Goal: Task Accomplishment & Management: Manage account settings

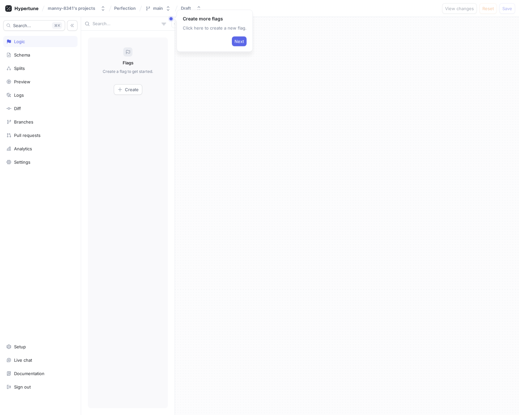
drag, startPoint x: 0, startPoint y: 0, endPoint x: 234, endPoint y: 48, distance: 238.9
click at [237, 42] on span "Next" at bounding box center [238, 42] width 9 height 4
click at [144, 61] on span "Next" at bounding box center [141, 62] width 9 height 4
click at [495, 56] on span "Finish" at bounding box center [494, 58] width 12 height 4
drag, startPoint x: 97, startPoint y: 24, endPoint x: 107, endPoint y: 31, distance: 12.7
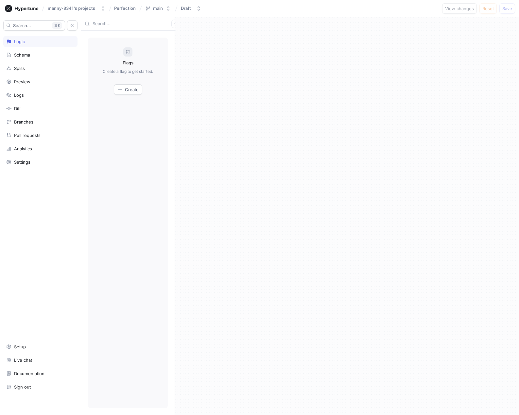
click at [97, 24] on input "text" at bounding box center [125, 24] width 66 height 7
click at [128, 90] on span "Create" at bounding box center [132, 90] width 14 height 4
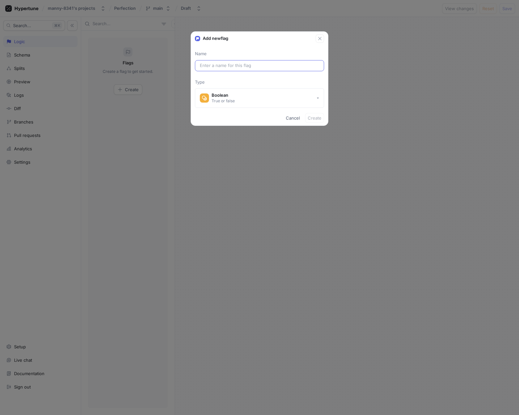
click at [256, 65] on input "text" at bounding box center [259, 65] width 119 height 7
click at [320, 36] on icon "button" at bounding box center [319, 38] width 5 height 5
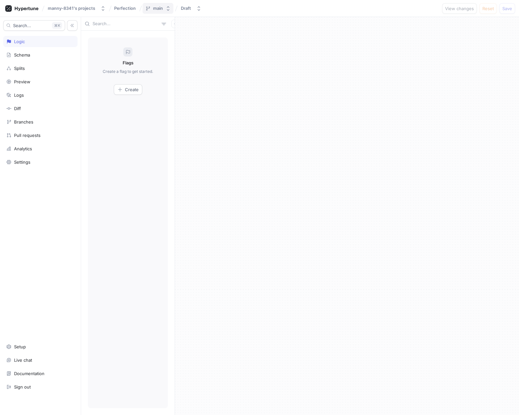
click at [155, 8] on div "main" at bounding box center [158, 9] width 10 height 6
click at [214, 33] on icon at bounding box center [215, 33] width 3 height 3
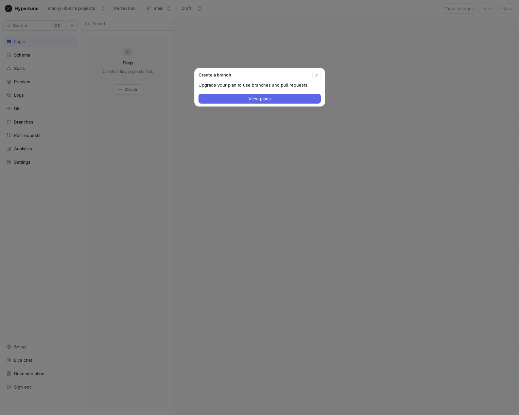
click at [315, 74] on icon "button" at bounding box center [316, 75] width 5 height 5
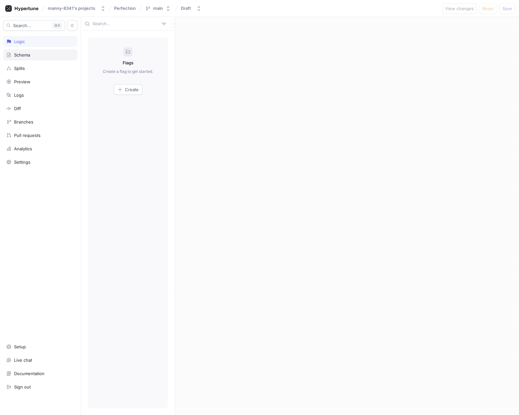
click at [22, 55] on div "Schema" at bounding box center [22, 54] width 16 height 5
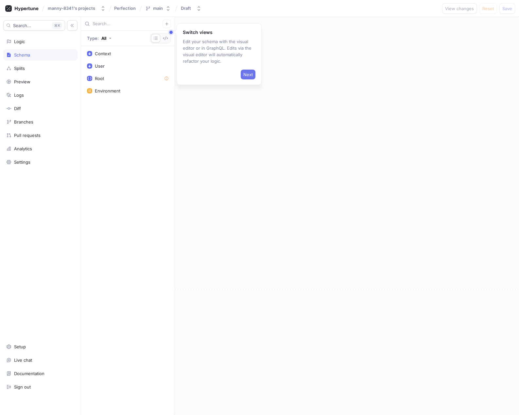
click at [247, 76] on span "Next" at bounding box center [247, 75] width 9 height 4
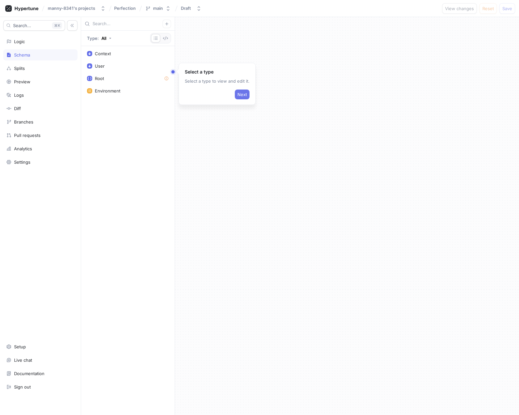
click at [246, 98] on button "Next" at bounding box center [242, 95] width 15 height 10
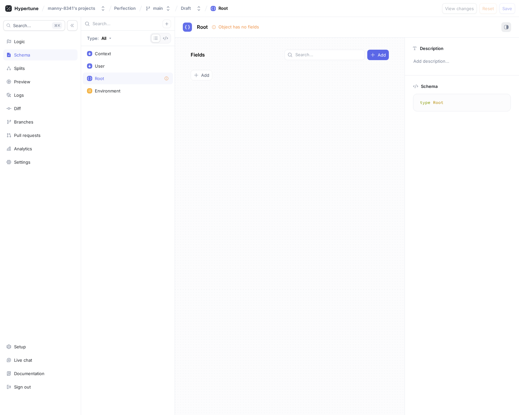
click at [506, 26] on rect "button" at bounding box center [506, 26] width 1 height 3
click at [507, 27] on rect "button" at bounding box center [507, 26] width 2 height 3
click at [227, 7] on div "Root" at bounding box center [222, 8] width 9 height 7
click at [224, 8] on div "Root" at bounding box center [222, 8] width 9 height 7
click at [16, 8] on icon at bounding box center [21, 8] width 33 height 7
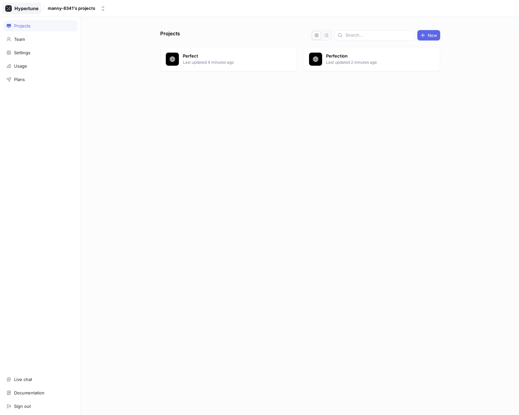
click at [17, 8] on icon at bounding box center [27, 9] width 24 height 4
click at [16, 53] on div "Settings" at bounding box center [22, 52] width 16 height 5
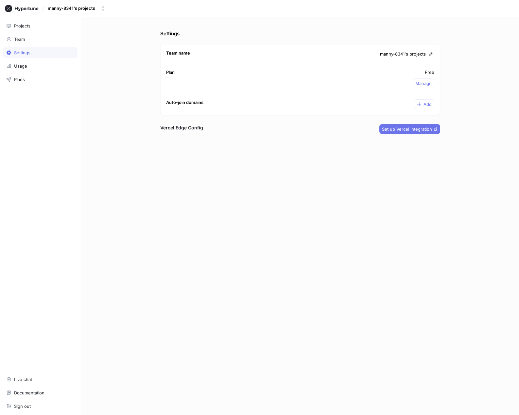
click at [413, 125] on button "Set up Vercel integration" at bounding box center [409, 129] width 61 height 10
click at [422, 129] on span "Set up Vercel integration" at bounding box center [407, 129] width 50 height 4
click at [29, 27] on div "Projects" at bounding box center [22, 25] width 16 height 5
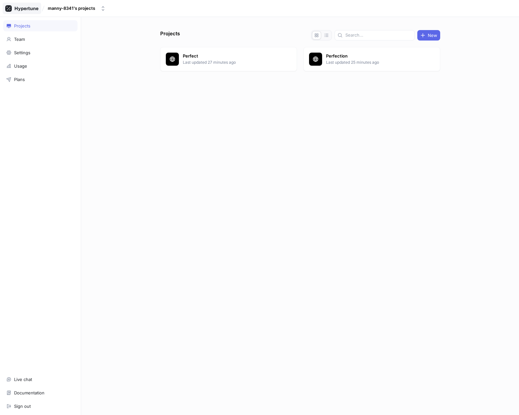
click at [22, 8] on icon at bounding box center [21, 8] width 33 height 7
click at [23, 9] on icon at bounding box center [27, 9] width 24 height 4
drag, startPoint x: 63, startPoint y: 9, endPoint x: 76, endPoint y: 11, distance: 13.5
click at [63, 9] on div "manny-8341's projects" at bounding box center [71, 9] width 47 height 6
click at [155, 23] on div "Projects New Perfect Last updated 27 minutes ago Perfection Last updated 25 min…" at bounding box center [300, 216] width 438 height 398
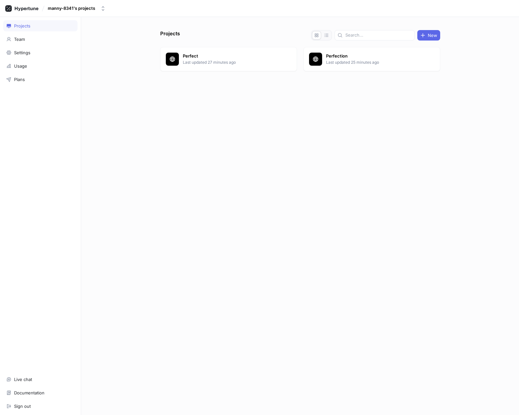
drag, startPoint x: 449, startPoint y: 153, endPoint x: 410, endPoint y: 93, distance: 71.7
click at [445, 152] on div "Projects New Perfect Last updated 27 minutes ago Perfection Last updated 25 min…" at bounding box center [300, 216] width 438 height 398
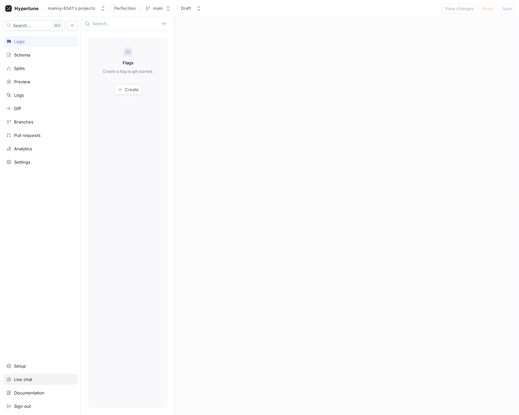
click at [26, 379] on div "Live chat" at bounding box center [23, 379] width 18 height 5
click at [23, 375] on div "Live chat" at bounding box center [40, 379] width 74 height 11
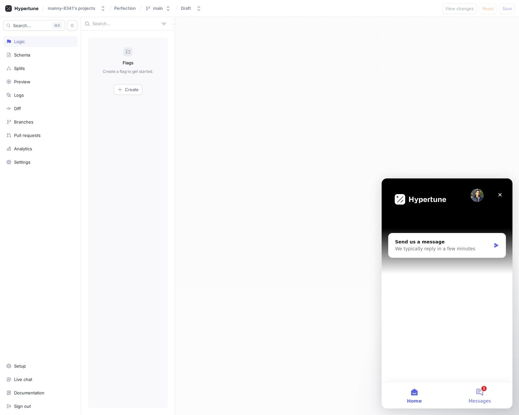
click at [486, 390] on button "1 Messages" at bounding box center [479, 395] width 65 height 26
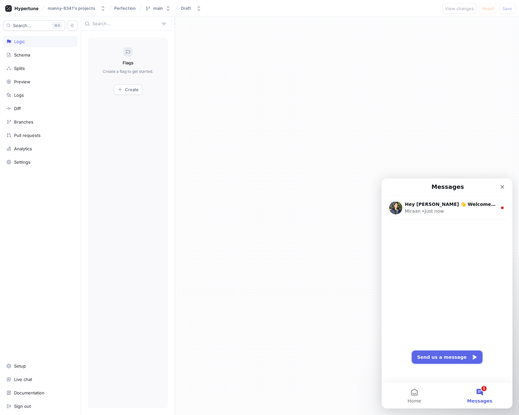
drag, startPoint x: 439, startPoint y: 355, endPoint x: 444, endPoint y: 359, distance: 7.2
click at [439, 355] on button "Send us a message" at bounding box center [446, 357] width 71 height 13
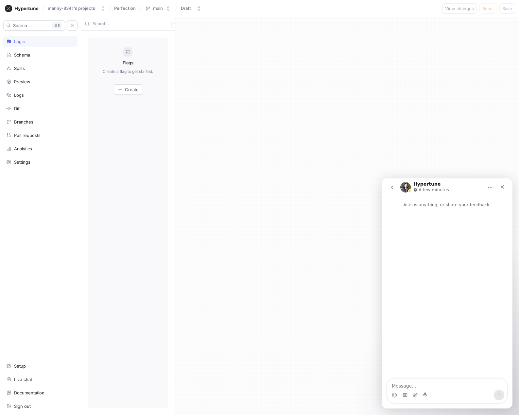
click at [435, 375] on div "Intercom messenger" at bounding box center [446, 293] width 131 height 171
click at [441, 382] on textarea "Message…" at bounding box center [447, 384] width 120 height 11
click at [442, 383] on textarea "Message…" at bounding box center [447, 384] width 120 height 11
type textarea "Howxs it going"
click at [48, 26] on button "Search... K" at bounding box center [34, 25] width 62 height 10
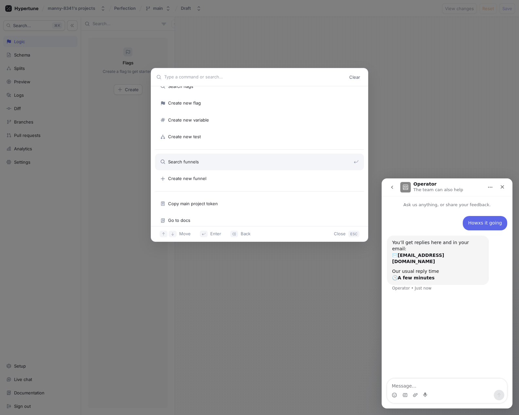
scroll to position [36, 0]
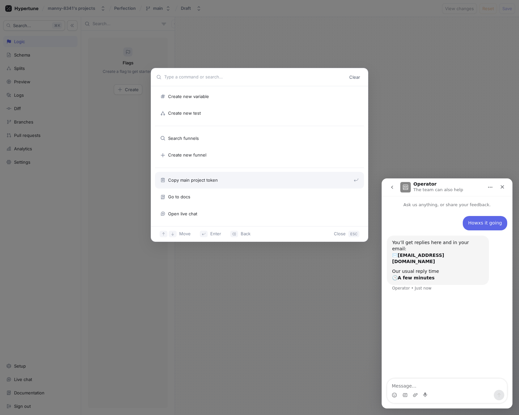
click at [246, 184] on div "Copy main project token" at bounding box center [259, 180] width 209 height 17
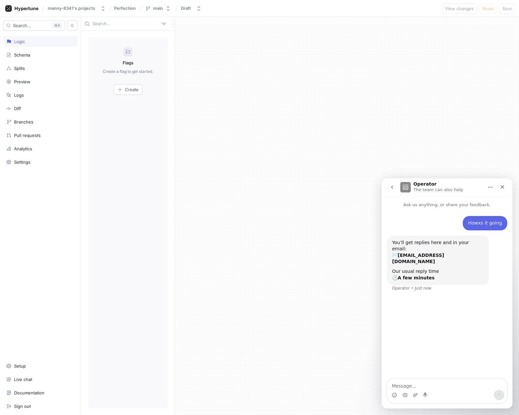
click at [177, 23] on div at bounding box center [347, 216] width 344 height 398
drag, startPoint x: 23, startPoint y: 65, endPoint x: 49, endPoint y: 82, distance: 31.4
click at [23, 66] on div "Splits" at bounding box center [19, 68] width 11 height 5
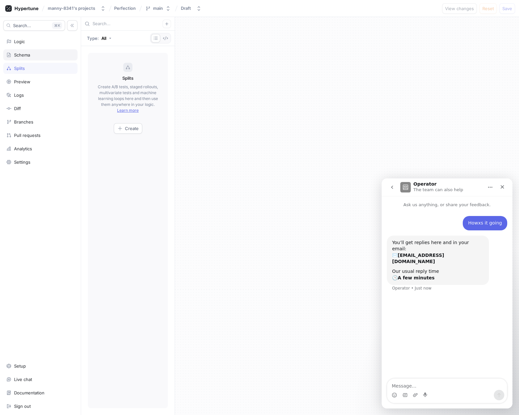
click at [28, 53] on div "Schema" at bounding box center [22, 54] width 16 height 5
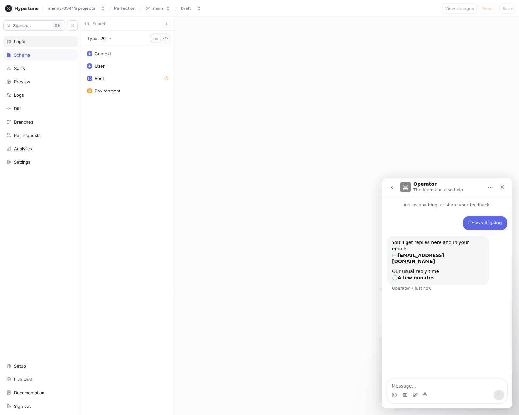
click at [26, 43] on div "Logic" at bounding box center [40, 41] width 68 height 5
click at [32, 6] on icon at bounding box center [21, 8] width 33 height 7
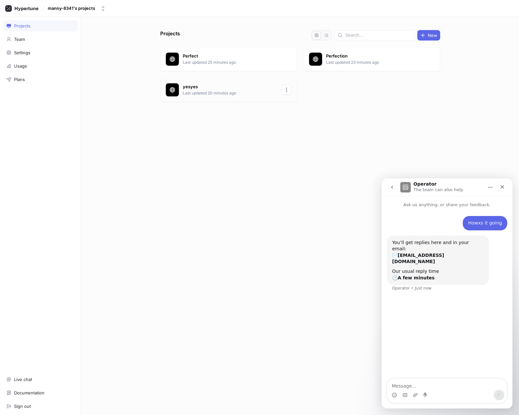
click at [287, 91] on icon "button" at bounding box center [286, 89] width 5 height 5
click at [271, 33] on div "Projects New Perfect Last updated 25 minutes ago Perfection Last updated 23 min…" at bounding box center [300, 222] width 285 height 385
click at [78, 6] on div "manny-8341's projects" at bounding box center [71, 9] width 47 height 6
drag, startPoint x: 96, startPoint y: 176, endPoint x: 101, endPoint y: 169, distance: 8.4
click at [97, 176] on div "Projects New Perfect Last updated 25 minutes ago Perfection Last updated 23 min…" at bounding box center [300, 216] width 438 height 398
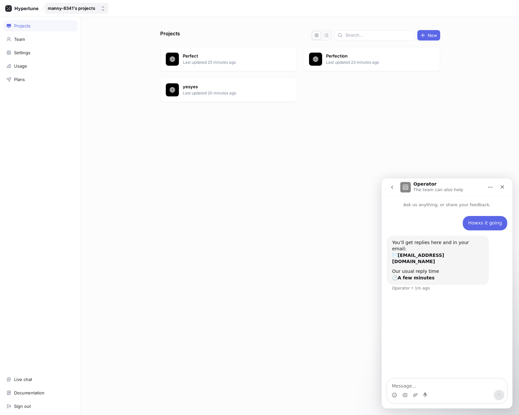
click at [77, 8] on div "manny-8341's projects" at bounding box center [71, 9] width 47 height 6
drag, startPoint x: 116, startPoint y: 119, endPoint x: 38, endPoint y: 41, distance: 110.7
click at [113, 114] on div "Projects New Perfect Last updated 25 minutes ago Perfection Last updated 23 min…" at bounding box center [300, 216] width 438 height 398
click at [21, 38] on div "Team" at bounding box center [19, 39] width 11 height 5
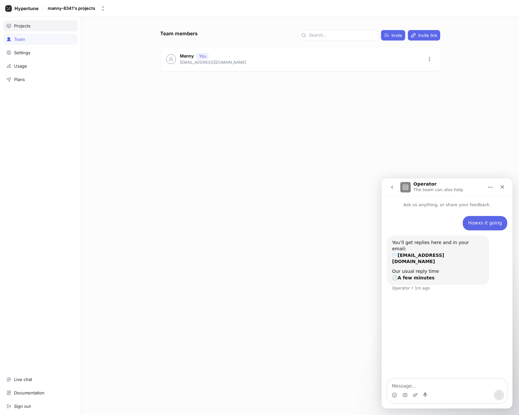
click at [31, 24] on div "Projects" at bounding box center [40, 25] width 68 height 5
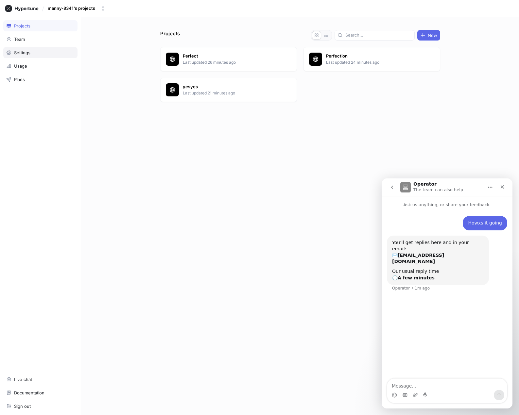
click at [26, 52] on div "Settings" at bounding box center [22, 52] width 16 height 5
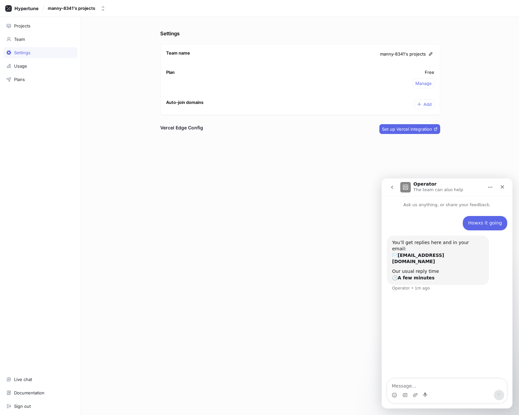
click at [129, 142] on div "Settings Team name manny-8341's projects Plan Free Manage Auto-join domains Add…" at bounding box center [300, 216] width 438 height 398
drag, startPoint x: 342, startPoint y: 108, endPoint x: 344, endPoint y: 111, distance: 4.2
click at [340, 108] on div "Auto-join domains Add" at bounding box center [299, 104] width 279 height 21
drag, startPoint x: 471, startPoint y: 182, endPoint x: 476, endPoint y: 209, distance: 28.3
click at [471, 182] on div "Operator The team can also help" at bounding box center [441, 187] width 83 height 11
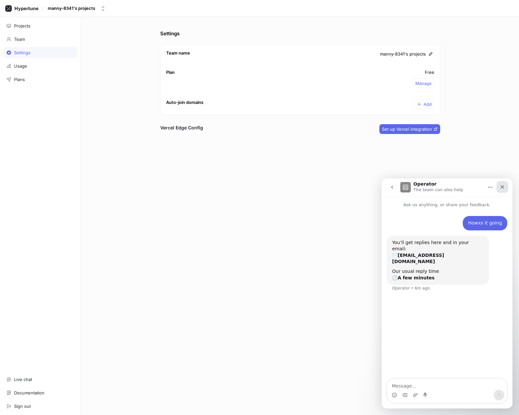
click at [503, 190] on div "Close" at bounding box center [502, 187] width 12 height 12
